Goal: Information Seeking & Learning: Learn about a topic

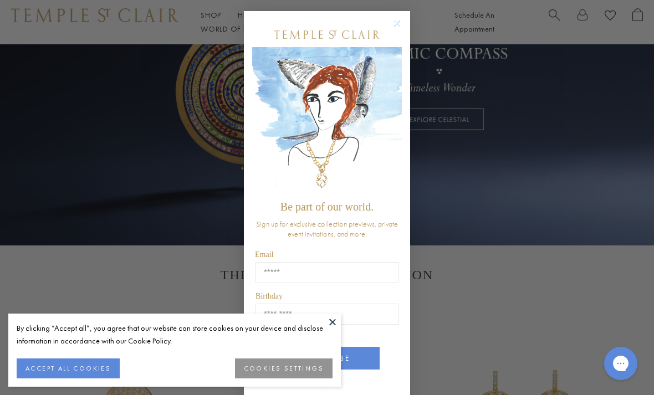
scroll to position [162, 0]
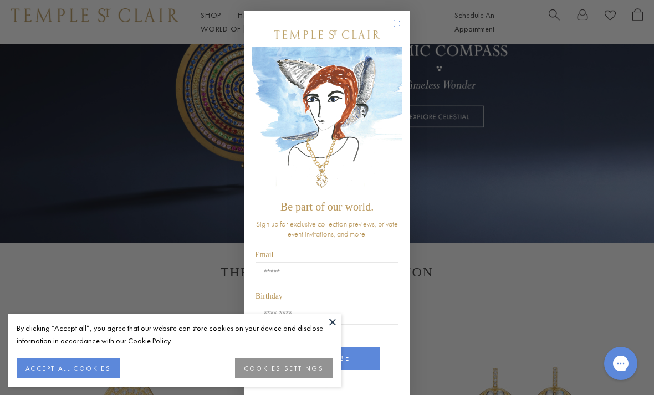
click at [301, 379] on button "COOKIES SETTINGS" at bounding box center [284, 369] width 98 height 20
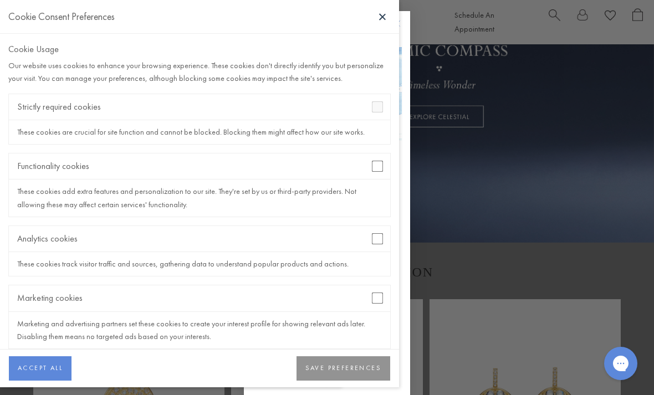
click at [349, 381] on button "SAVE PREFERENCES" at bounding box center [344, 369] width 94 height 24
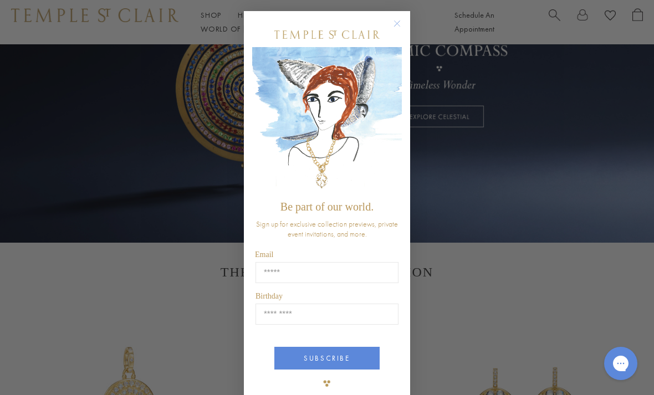
click at [403, 29] on circle "Close dialog" at bounding box center [397, 23] width 13 height 13
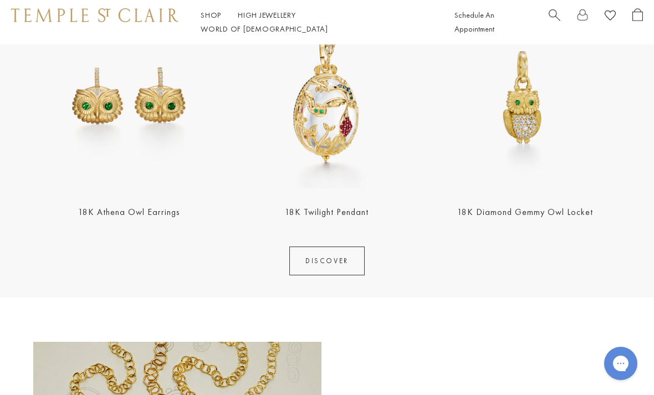
scroll to position [1218, 0]
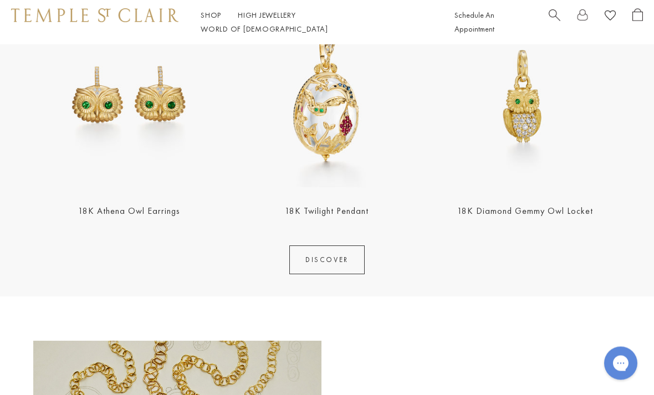
click at [344, 260] on link "DISCOVER" at bounding box center [326, 260] width 75 height 29
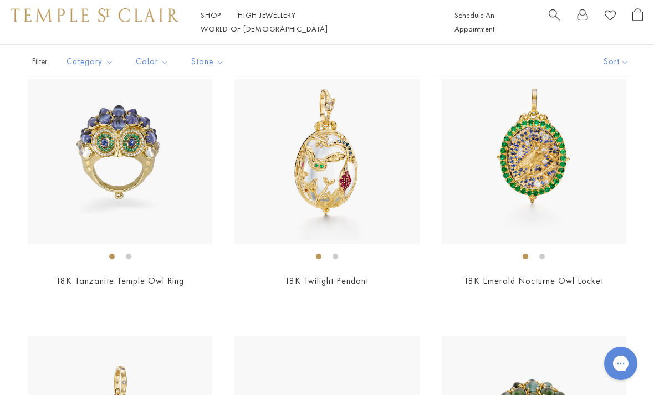
scroll to position [268, 0]
click at [348, 184] on img at bounding box center [327, 152] width 185 height 185
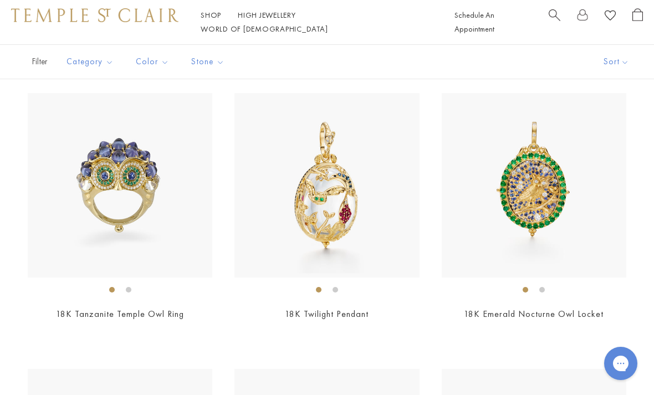
scroll to position [236, 0]
click at [162, 311] on link "18K Tanzanite Temple Owl Ring" at bounding box center [120, 314] width 128 height 12
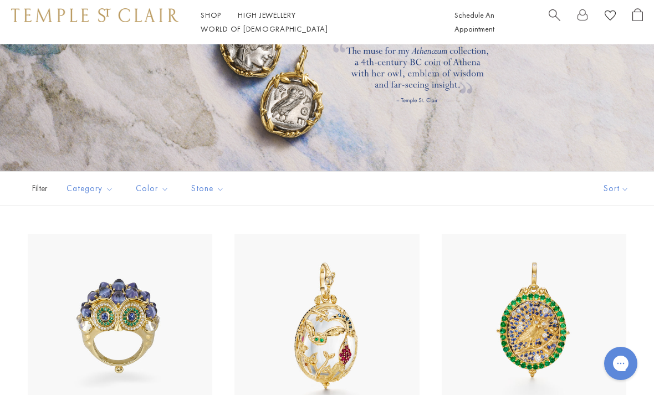
scroll to position [0, 0]
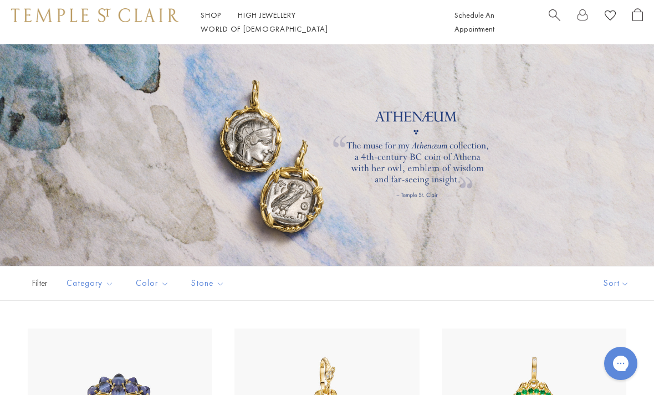
click at [276, 20] on link "High Jewellery High Jewellery" at bounding box center [267, 15] width 58 height 10
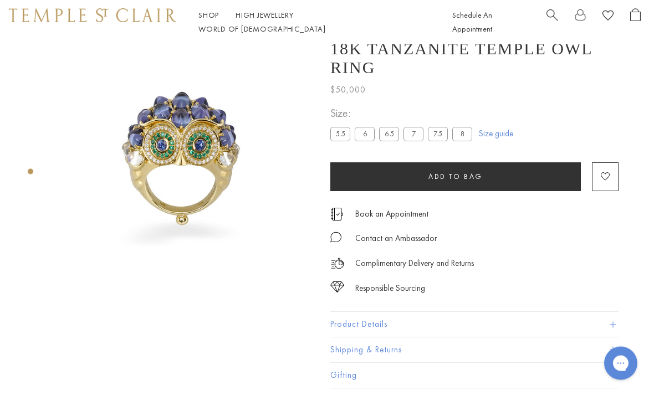
scroll to position [16, 2]
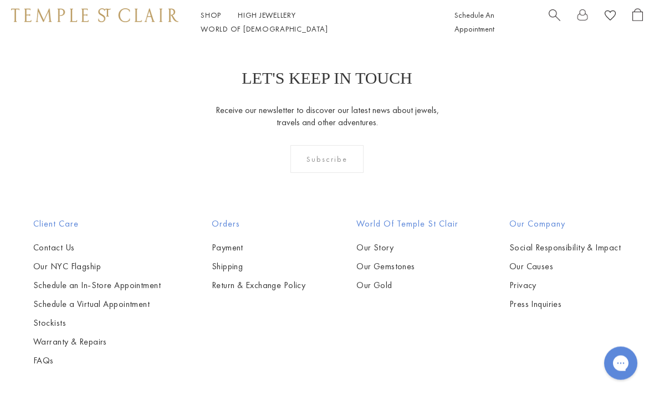
scroll to position [832, 0]
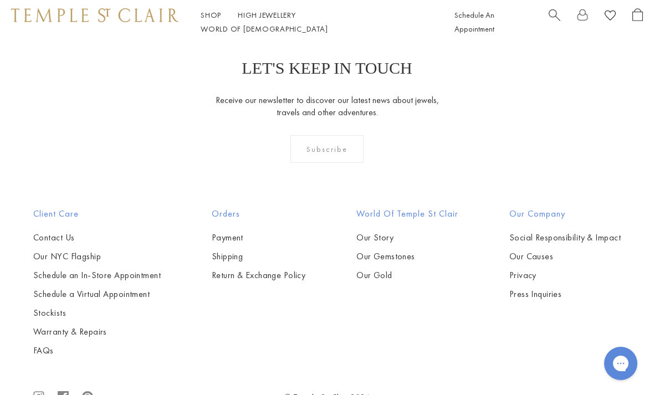
click at [575, 104] on div "LET'S KEEP IN TOUCH Receive our newsletter to discover our latest news about je…" at bounding box center [327, 118] width 654 height 177
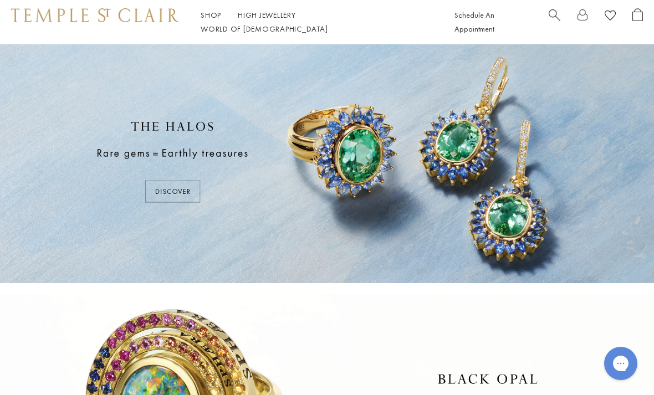
scroll to position [0, 0]
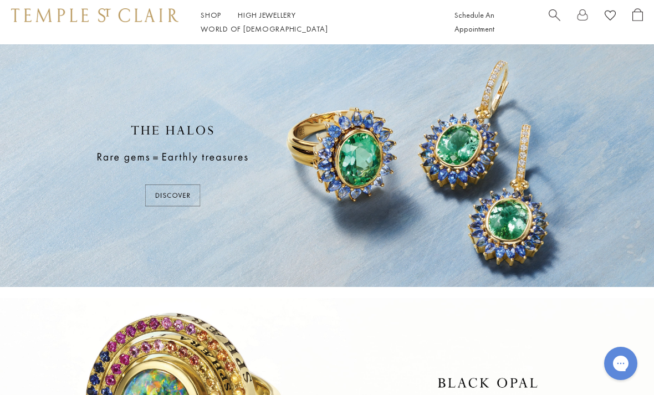
click at [189, 198] on div at bounding box center [327, 165] width 654 height 243
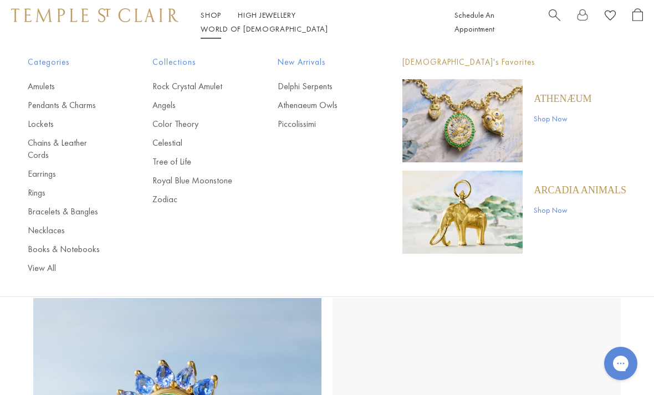
click at [42, 187] on link "Rings" at bounding box center [68, 193] width 80 height 12
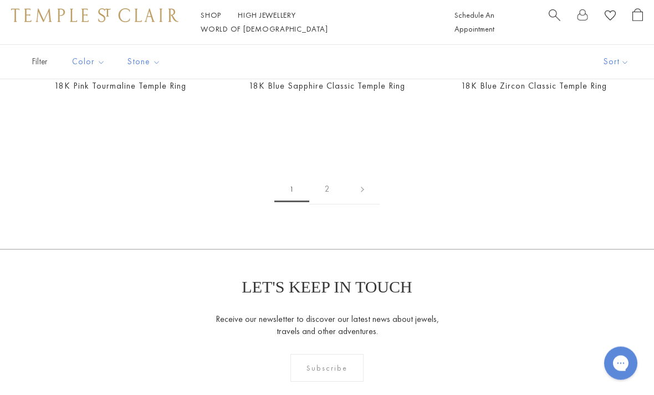
scroll to position [3909, 0]
click at [332, 182] on link "2" at bounding box center [327, 190] width 36 height 31
